Goal: Task Accomplishment & Management: Complete application form

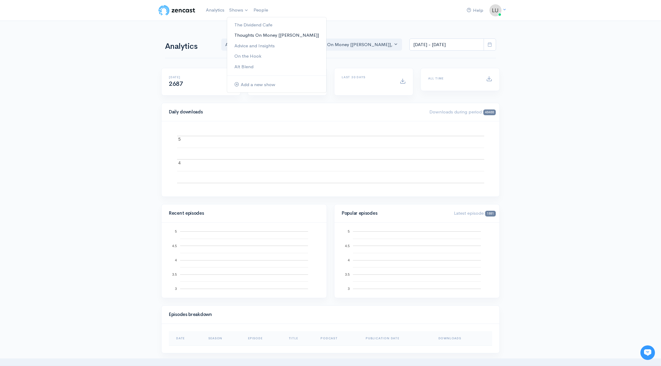
click at [246, 32] on link "Thoughts On Money [[PERSON_NAME]]" at bounding box center [276, 35] width 99 height 11
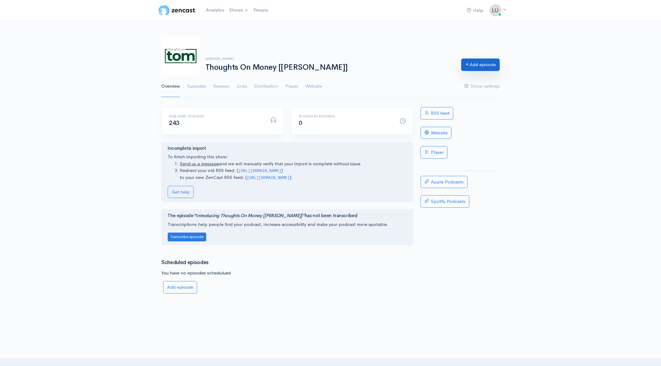
click at [484, 69] on link "Add episode" at bounding box center [480, 65] width 39 height 12
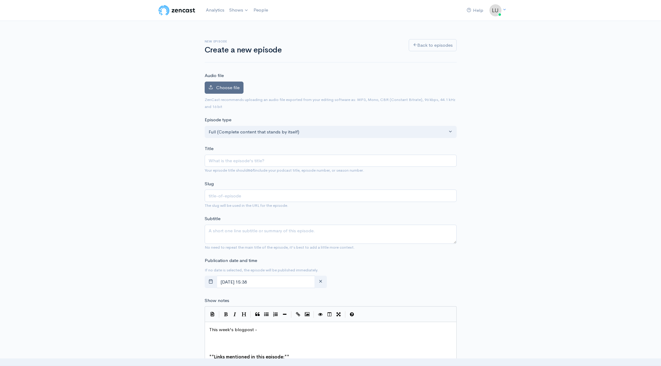
click at [219, 88] on span "Choose file" at bounding box center [227, 88] width 23 height 6
click at [0, 0] on input "Choose file" at bounding box center [0, 0] width 0 height 0
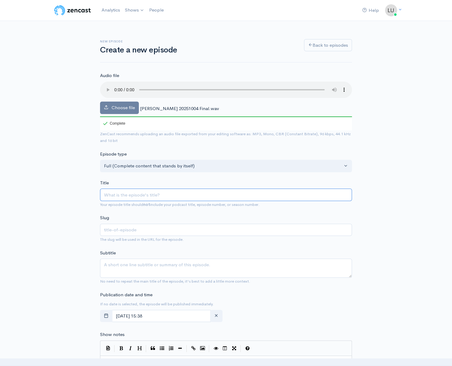
click at [118, 195] on input "Title" at bounding box center [226, 195] width 252 height 12
paste input "Abnormal Returns"
type input "Abnormal Returns"
type input "abnormal-returns"
type input "Abnormal Returns"
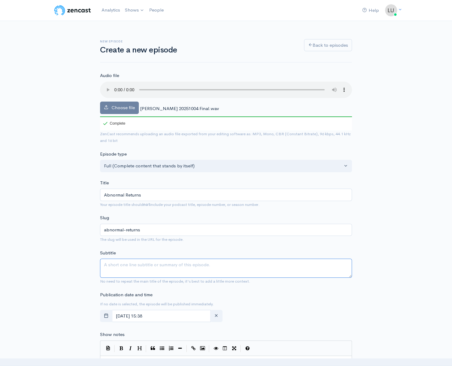
click at [127, 269] on textarea "Subtitle" at bounding box center [226, 268] width 252 height 19
click at [128, 265] on textarea "Subtitle" at bounding box center [226, 268] width 252 height 19
paste textarea "Things that have coin-flip odds can go on abnormal runs, but these runs are sho…"
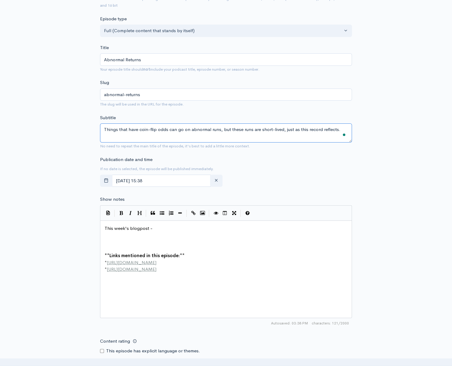
scroll to position [140, 0]
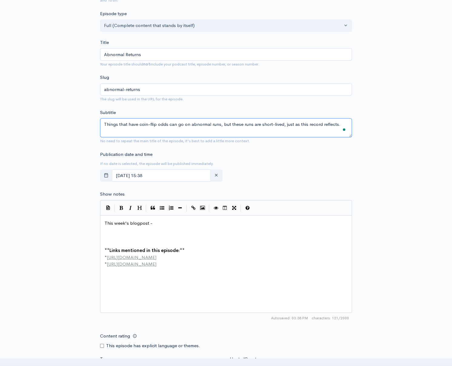
type textarea "Things that have coin-flip odds can go on abnormal runs, but these runs are sho…"
click at [166, 227] on pre "​" at bounding box center [227, 230] width 249 height 7
click at [166, 224] on pre "This week's blogpost -" at bounding box center [227, 223] width 249 height 7
type textarea "xxxx"
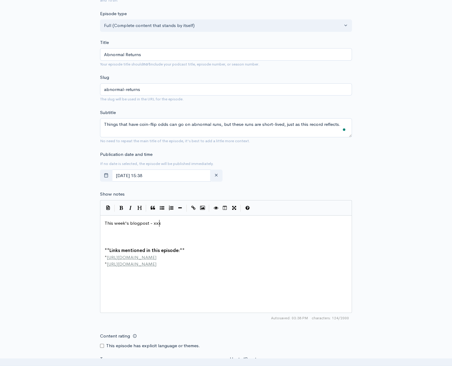
scroll to position [2, 9]
click at [123, 236] on pre "​" at bounding box center [227, 237] width 249 height 7
click at [113, 234] on pre "​" at bounding box center [227, 237] width 249 height 7
paste textarea "[PERSON_NAME]"
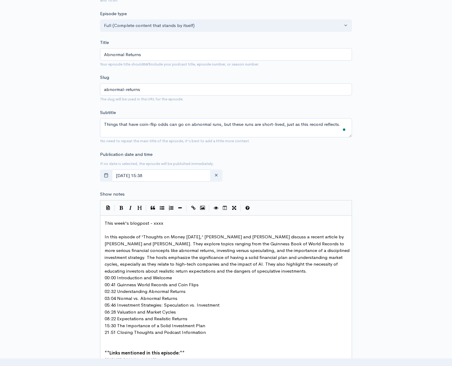
click at [252, 236] on span "In this episode of 'Thoughts on Money [DATE],' [PERSON_NAME] and [PERSON_NAME] …" at bounding box center [228, 254] width 246 height 40
type textarea "[PERSON_NAME]"
click at [249, 275] on pre "00:00 Introduction and Welcome" at bounding box center [227, 278] width 249 height 7
click at [249, 271] on pre "In this episode of 'Thoughts on Money [DATE],' [PERSON_NAME] and [PERSON_NAME] …" at bounding box center [227, 254] width 249 height 41
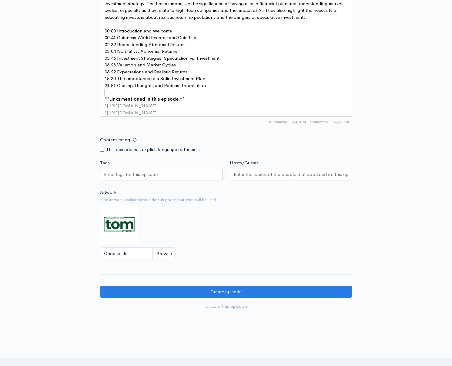
scroll to position [399, 0]
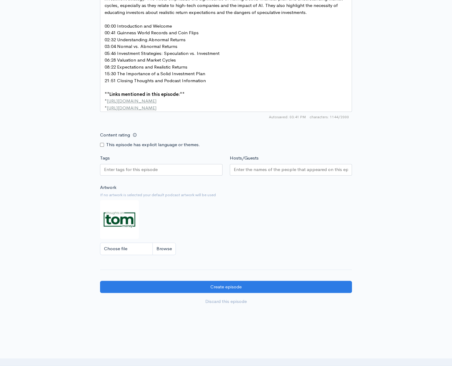
click at [265, 173] on input "Hosts/Guests" at bounding box center [291, 169] width 115 height 7
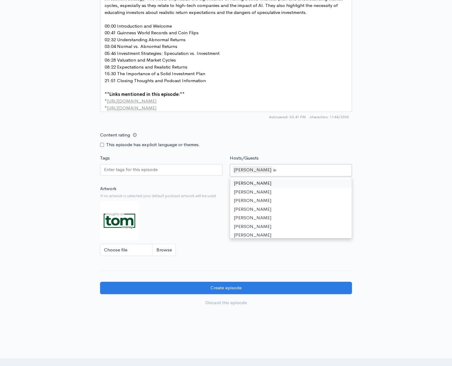
type input "sea"
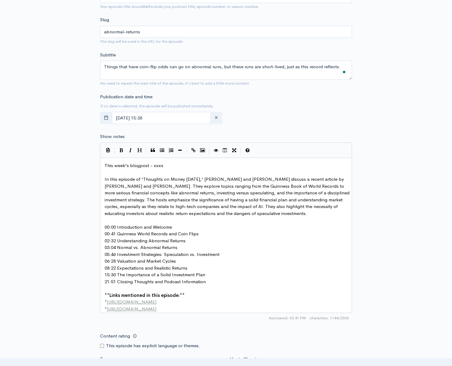
scroll to position [77, 0]
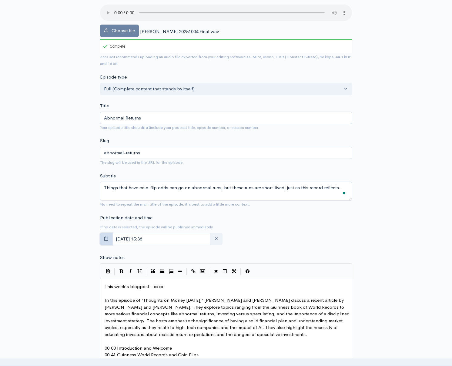
click at [106, 237] on icon "button" at bounding box center [106, 238] width 5 height 5
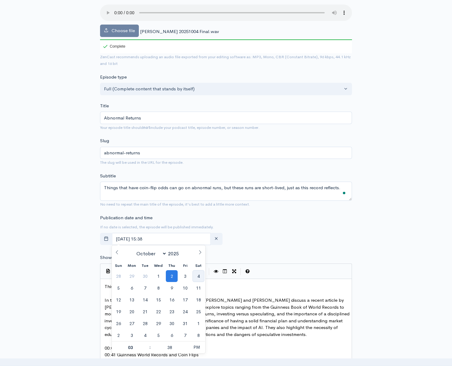
click at [194, 276] on span "4" at bounding box center [199, 276] width 12 height 12
type input "[DATE] 15:38"
click at [302, 227] on div "Publication date and time If no date is selected, the episode will be published…" at bounding box center [225, 230] width 259 height 33
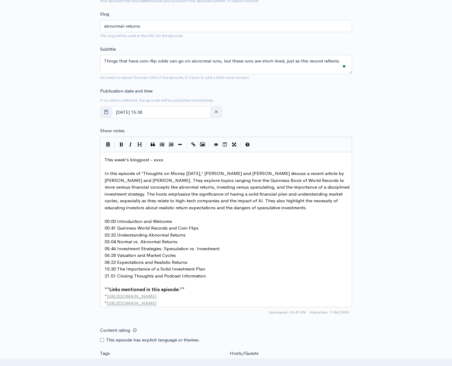
scroll to position [224, 0]
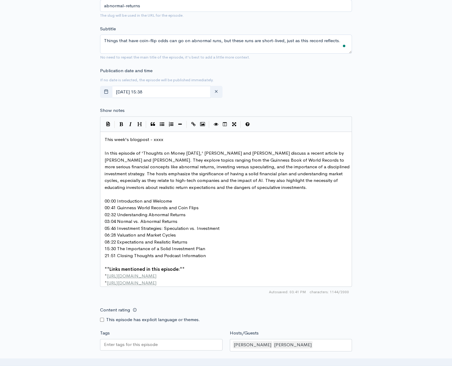
click at [183, 139] on pre "This week's blogpost - xxxx" at bounding box center [227, 139] width 249 height 7
type textarea "xxxx"
drag, startPoint x: 162, startPoint y: 139, endPoint x: 153, endPoint y: 137, distance: 8.9
paste textarea
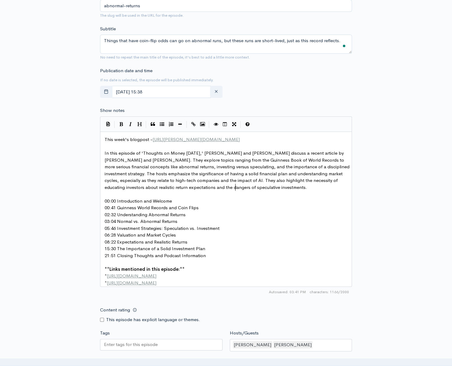
click at [239, 191] on pre "​" at bounding box center [227, 194] width 249 height 7
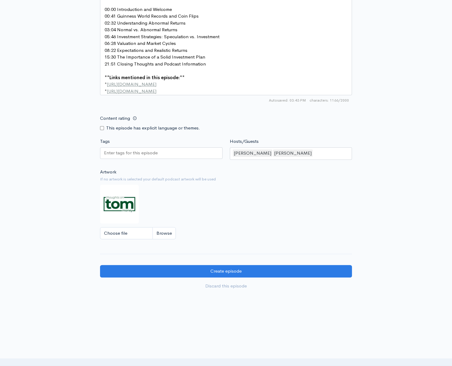
scroll to position [386, 0]
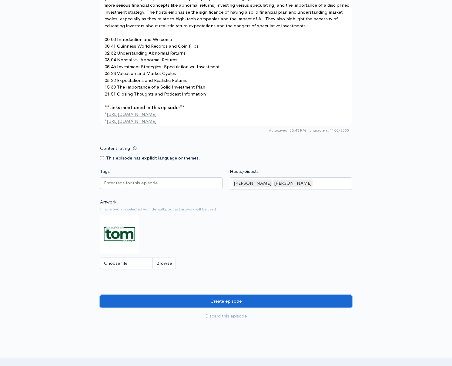
click at [168, 306] on input "Create episode" at bounding box center [226, 301] width 252 height 12
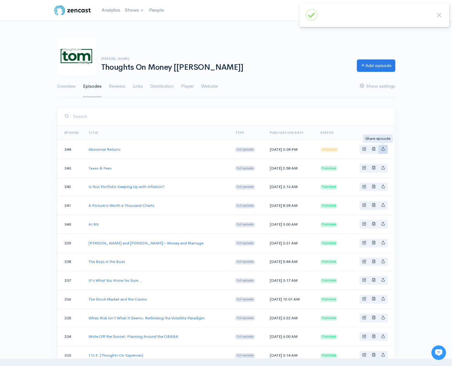
click at [381, 150] on icon "Basic example" at bounding box center [383, 149] width 4 height 4
type input "[URL][DOMAIN_NAME]"
type input "[URL][DOMAIN_NAME][DOMAIN_NAME]"
type input "<iframe src='[URL][DOMAIN_NAME]' width='100%' height='190' frameborder='0' scro…"
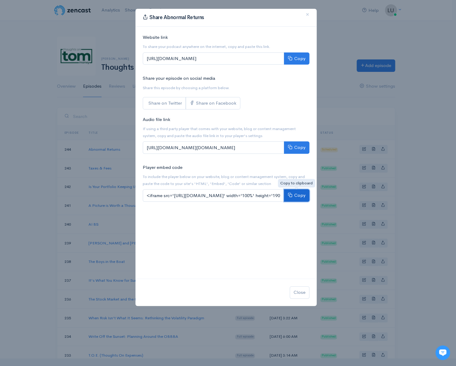
click at [297, 196] on button "Copy" at bounding box center [296, 195] width 25 height 12
click at [306, 15] on span "×" at bounding box center [308, 14] width 4 height 9
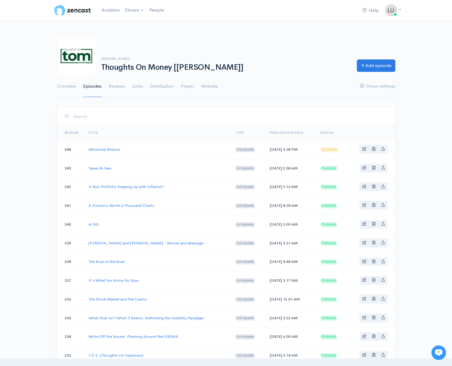
click at [444, 140] on div "Help Notifications View all Your profile Team settings The Bahnsen Group Curren…" at bounding box center [226, 330] width 452 height 660
